Goal: Transaction & Acquisition: Download file/media

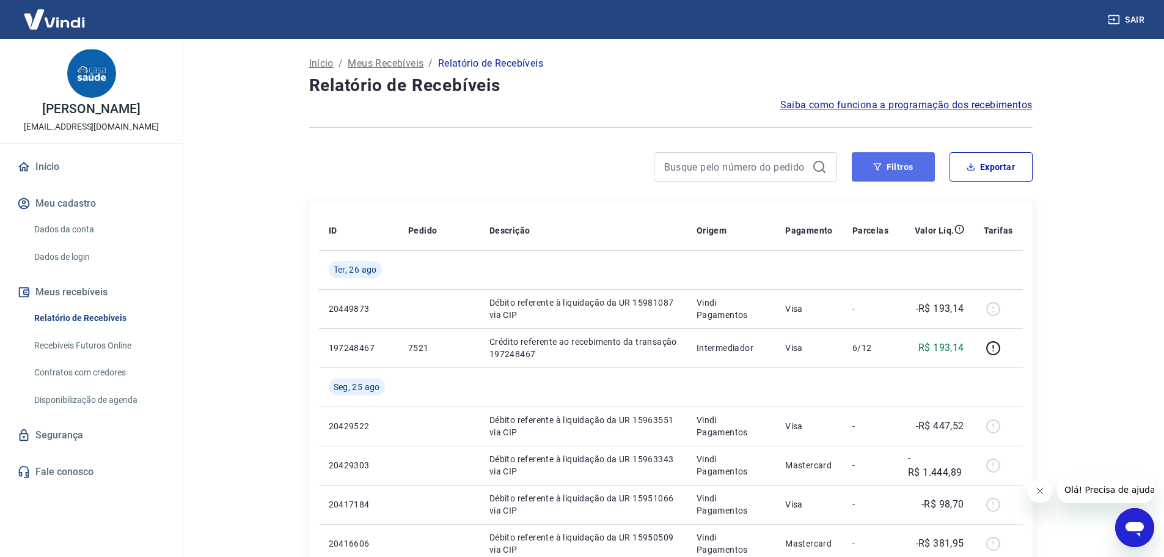
click at [910, 170] on button "Filtros" at bounding box center [893, 166] width 83 height 29
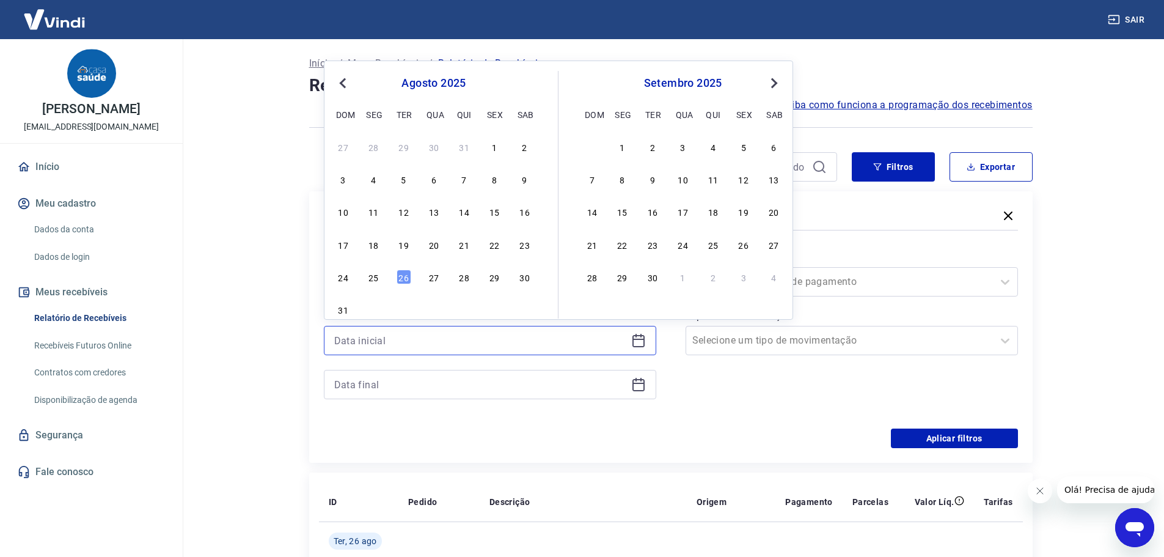
click at [564, 343] on input at bounding box center [480, 340] width 292 height 18
click at [461, 246] on div "21" at bounding box center [464, 244] width 15 height 15
type input "[DATE]"
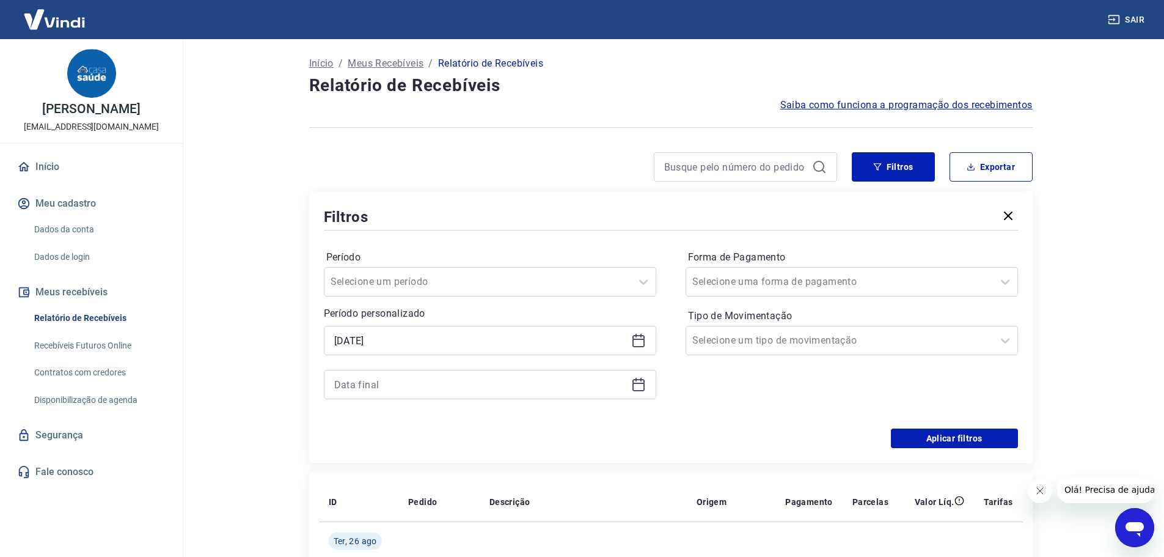
click at [633, 389] on icon at bounding box center [638, 385] width 12 height 12
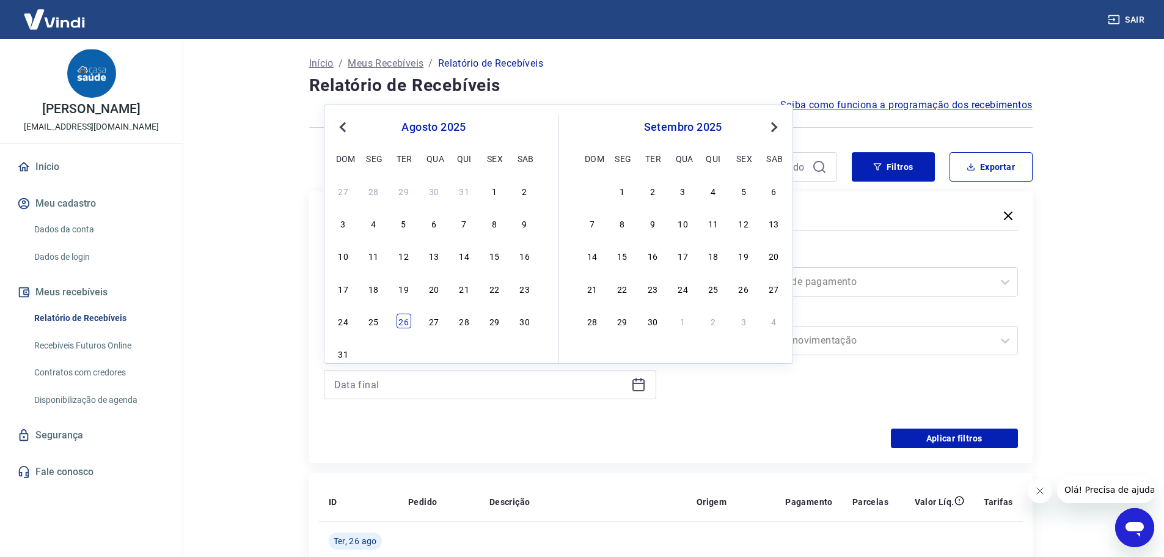
click at [410, 326] on div "26" at bounding box center [404, 320] width 15 height 15
type input "[DATE]"
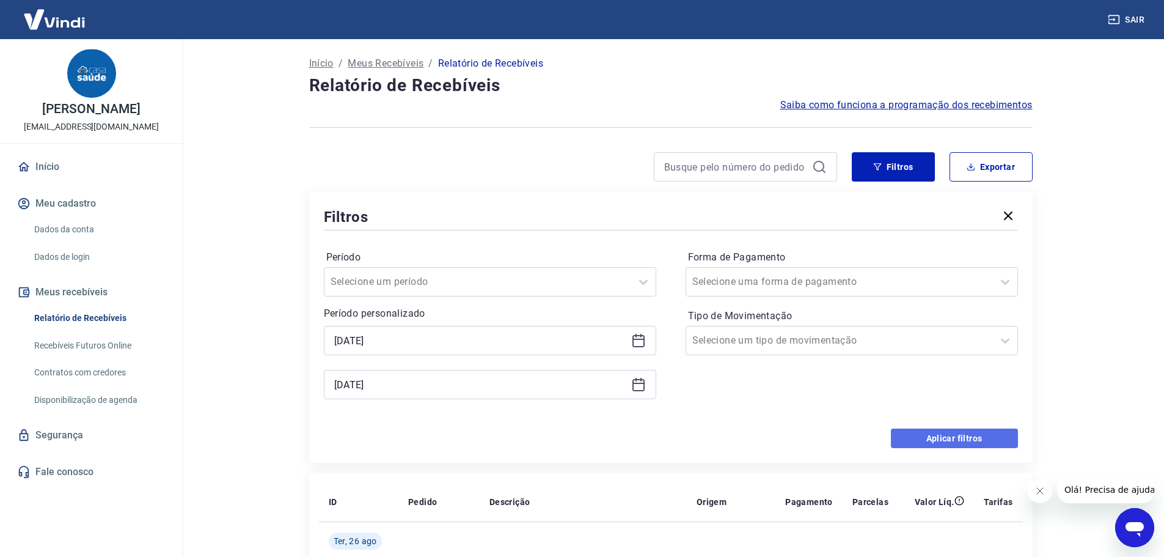
click at [997, 431] on button "Aplicar filtros" at bounding box center [954, 438] width 127 height 20
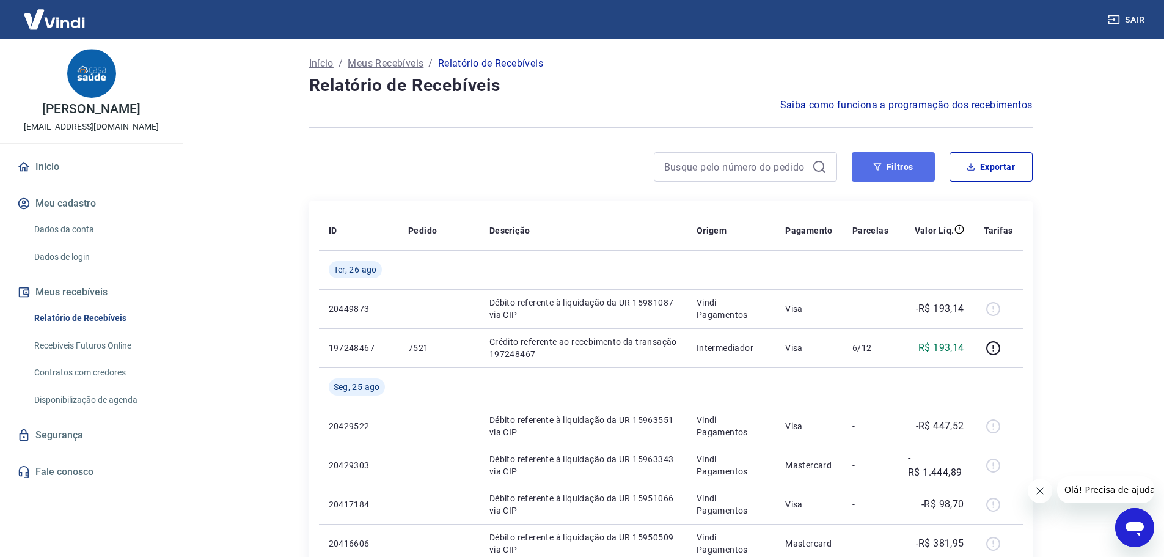
click at [888, 170] on button "Filtros" at bounding box center [893, 166] width 83 height 29
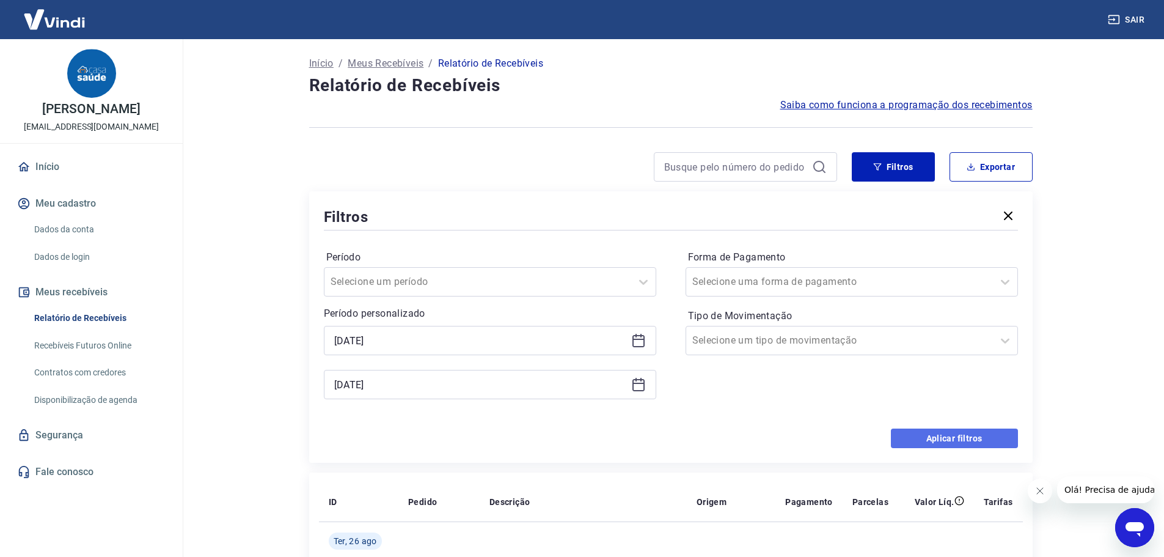
click at [980, 445] on button "Aplicar filtros" at bounding box center [954, 438] width 127 height 20
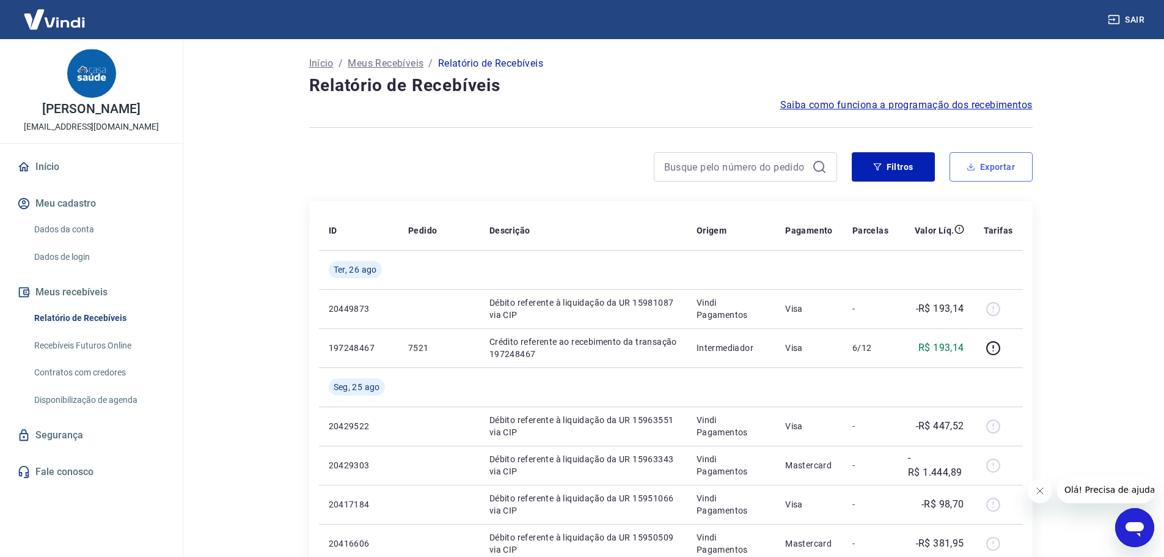
click at [975, 176] on button "Exportar" at bounding box center [991, 166] width 83 height 29
type input "[DATE]"
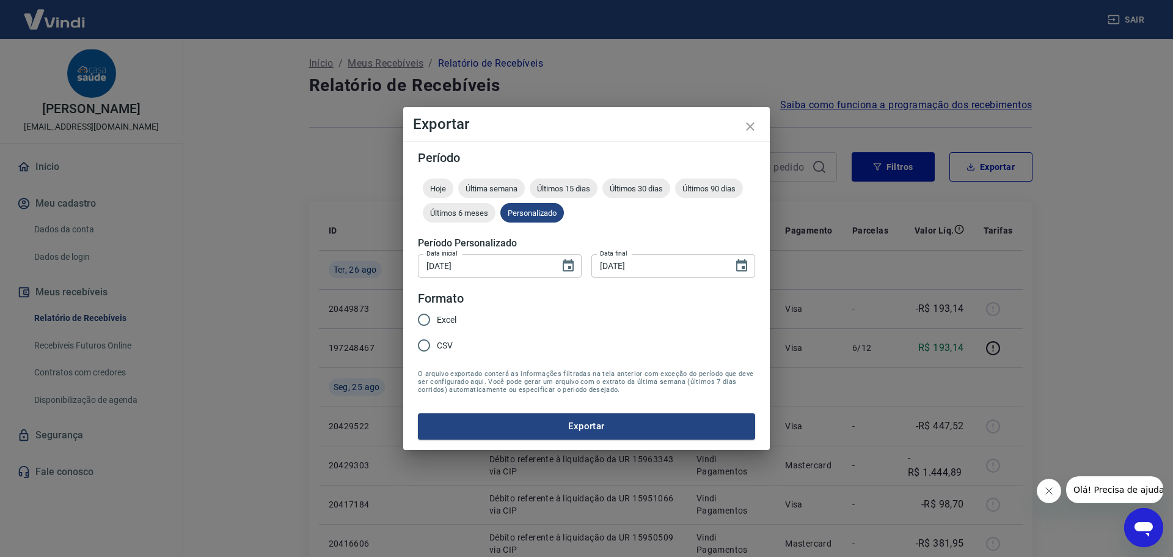
click at [439, 351] on span "CSV" at bounding box center [445, 345] width 16 height 13
click at [439, 332] on div "Excel CSV" at bounding box center [442, 333] width 48 height 53
click at [439, 339] on label "CSV" at bounding box center [433, 345] width 45 height 26
click at [437, 339] on input "CSV" at bounding box center [424, 345] width 26 height 26
radio input "true"
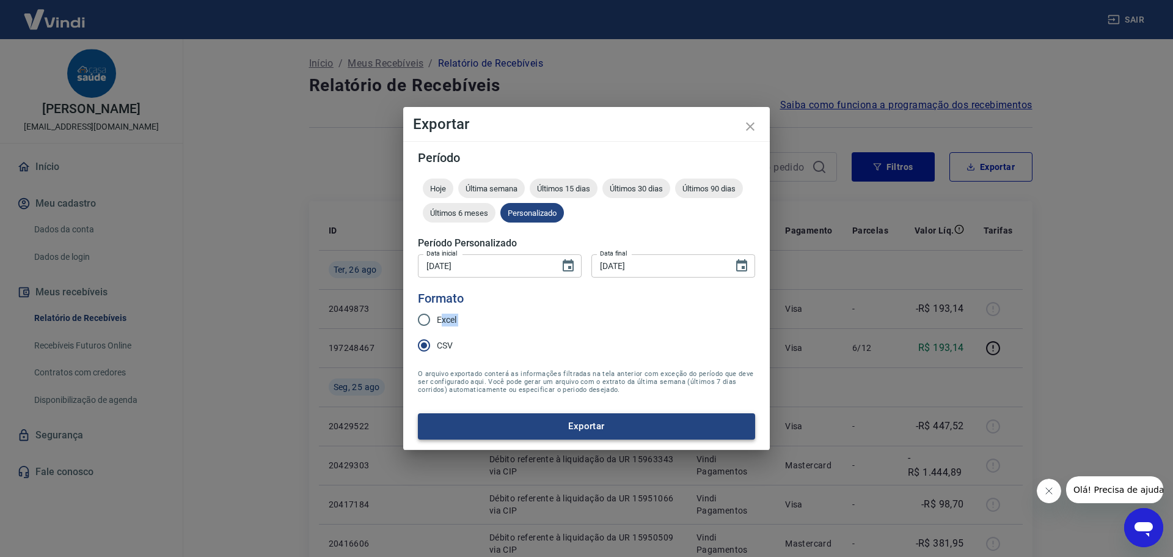
click at [562, 432] on button "Exportar" at bounding box center [586, 426] width 337 height 26
